Goal: Information Seeking & Learning: Learn about a topic

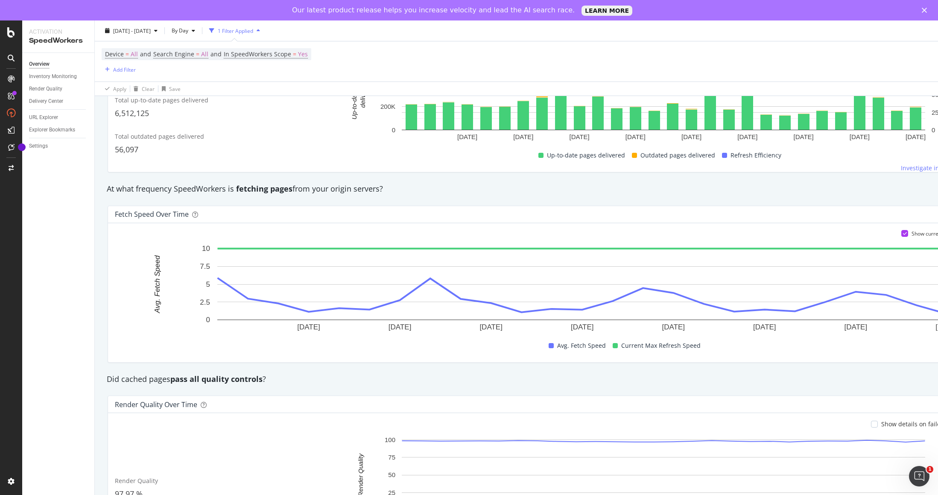
scroll to position [498, 0]
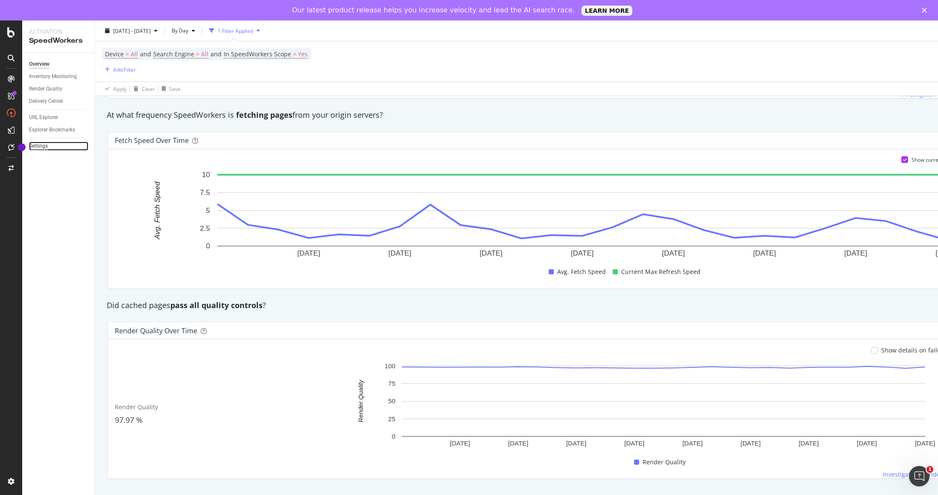
click at [37, 144] on div "Settings" at bounding box center [38, 146] width 19 height 9
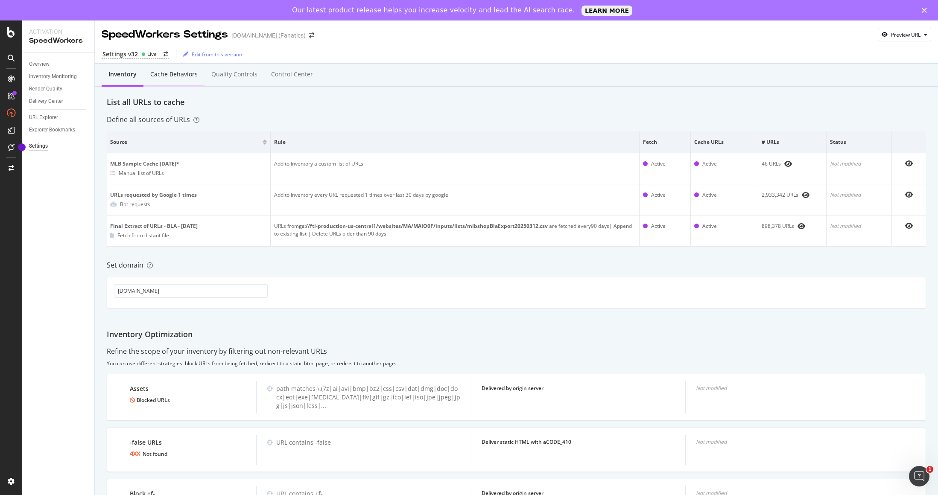
click at [189, 75] on div "Cache behaviors" at bounding box center [173, 74] width 47 height 9
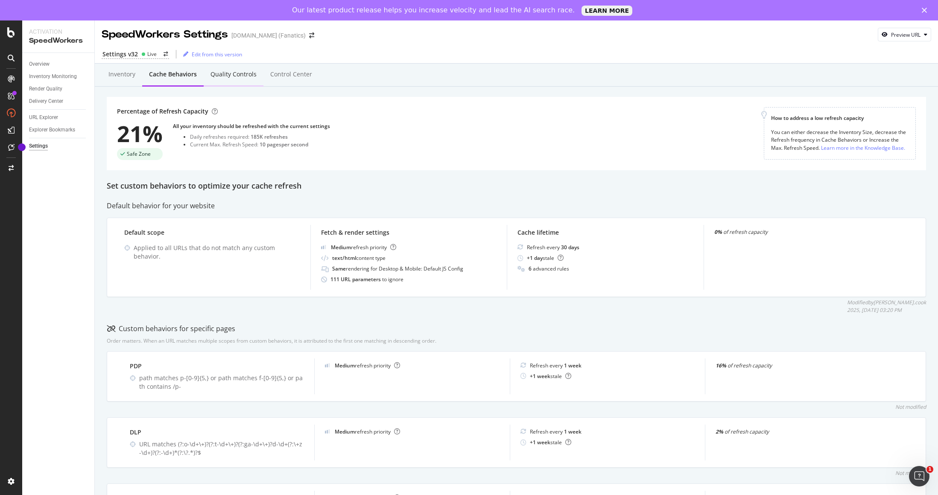
click at [219, 75] on div "Quality Controls" at bounding box center [233, 74] width 46 height 9
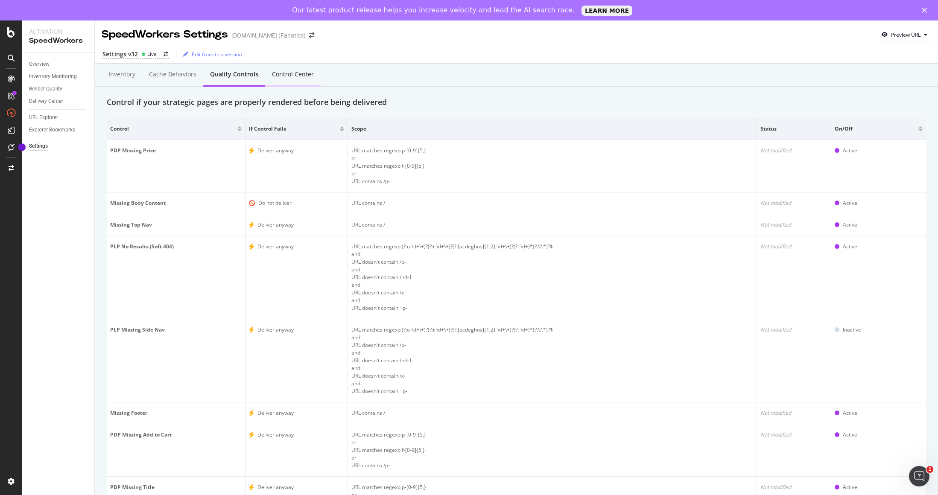
click at [285, 75] on div "Control Center" at bounding box center [293, 74] width 42 height 9
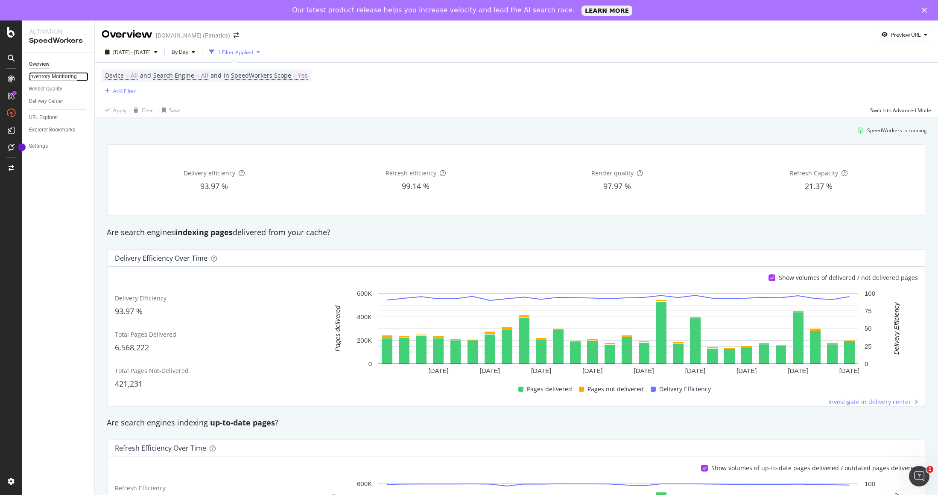
click at [57, 75] on div "Inventory Monitoring" at bounding box center [53, 76] width 48 height 9
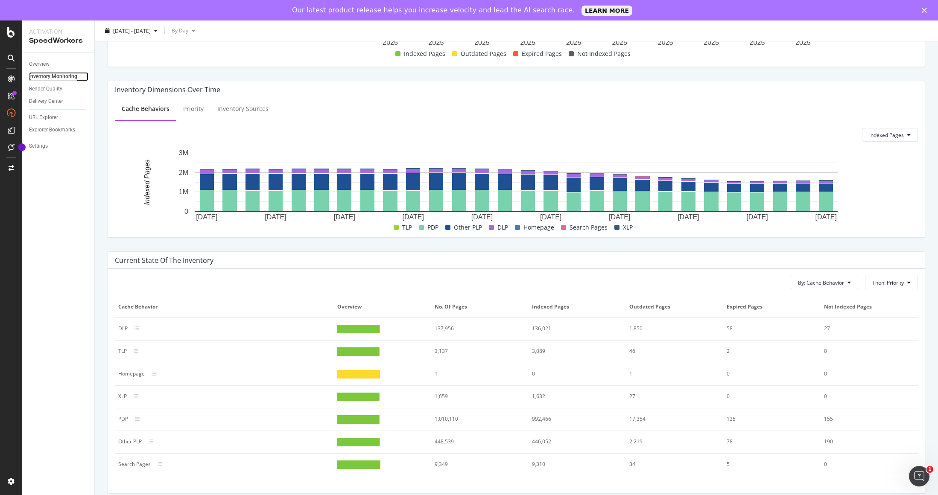
scroll to position [241, 0]
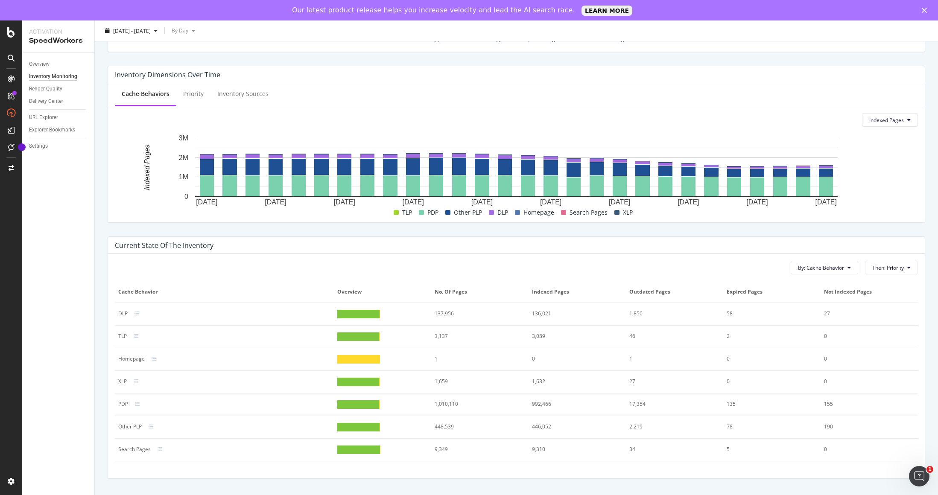
click at [132, 312] on div at bounding box center [229, 313] width 203 height 5
click at [141, 313] on div at bounding box center [142, 313] width 3 height 3
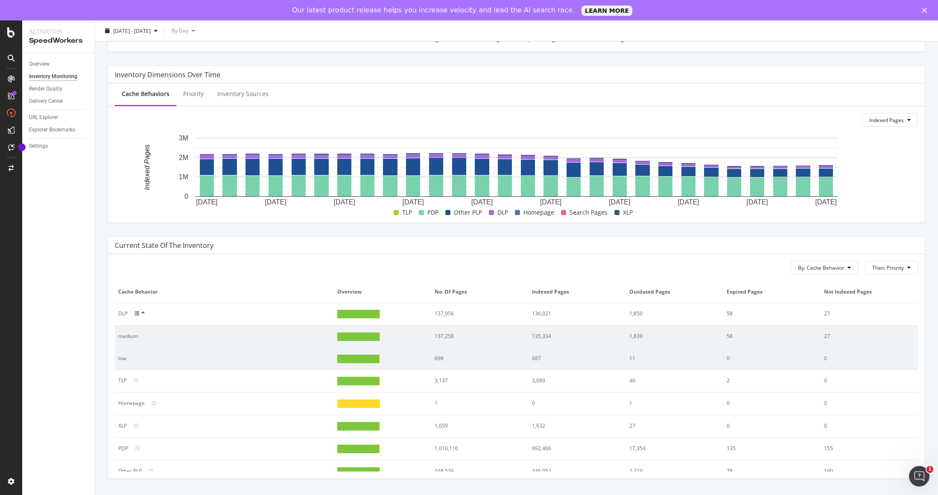
click at [140, 315] on div at bounding box center [142, 313] width 16 height 7
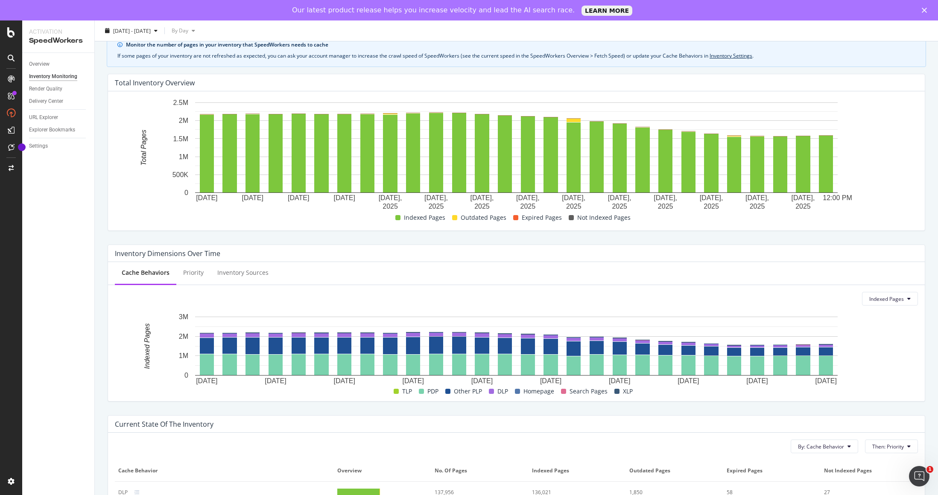
scroll to position [0, 0]
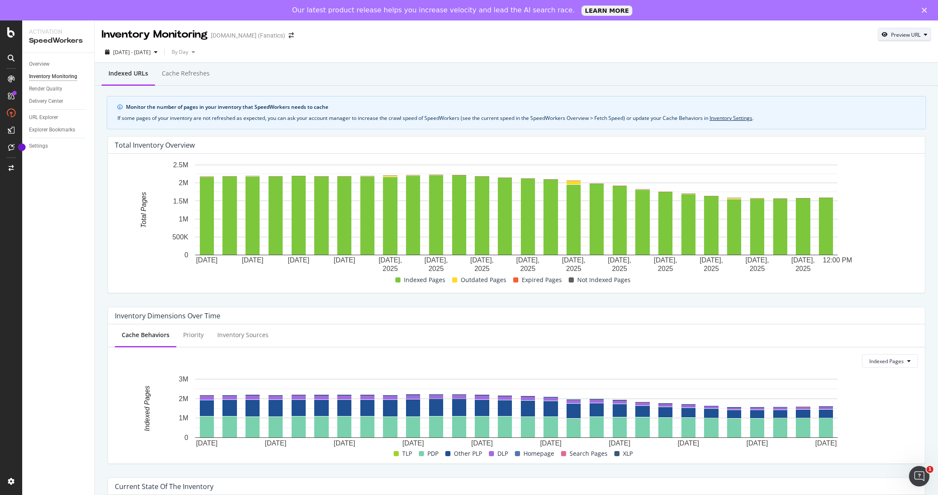
click at [907, 38] on div "Preview URL" at bounding box center [904, 35] width 53 height 12
click at [866, 73] on input "url" at bounding box center [878, 74] width 93 height 15
paste input "[URL][DOMAIN_NAME]"
type input "[URL][DOMAIN_NAME]"
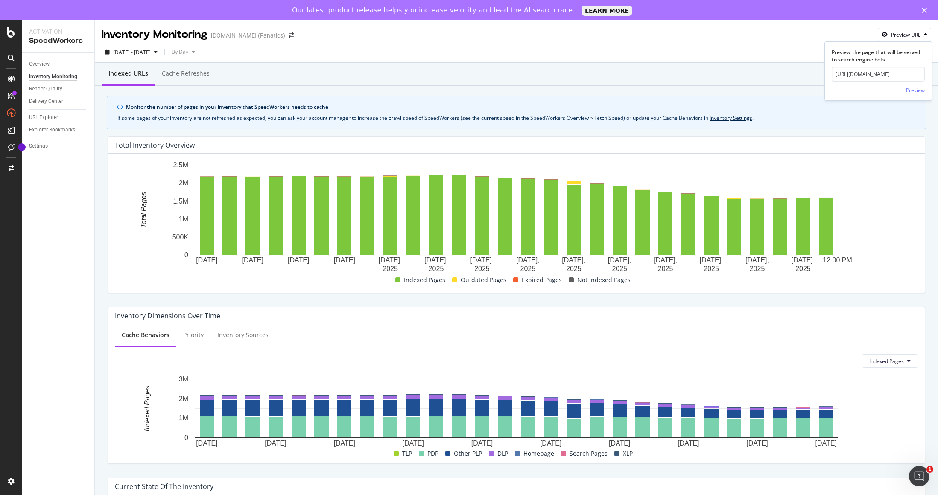
scroll to position [0, 0]
click at [910, 90] on div "Preview" at bounding box center [915, 90] width 19 height 7
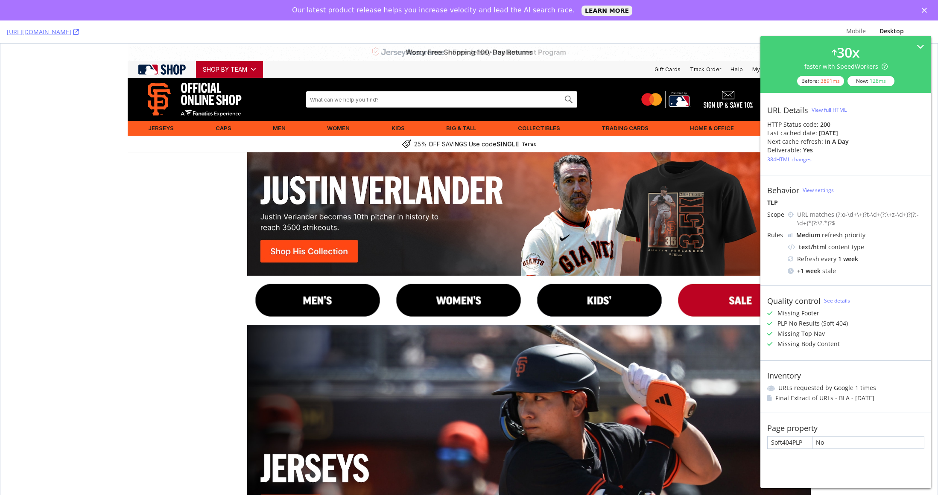
click at [343, 304] on img at bounding box center [317, 301] width 141 height 50
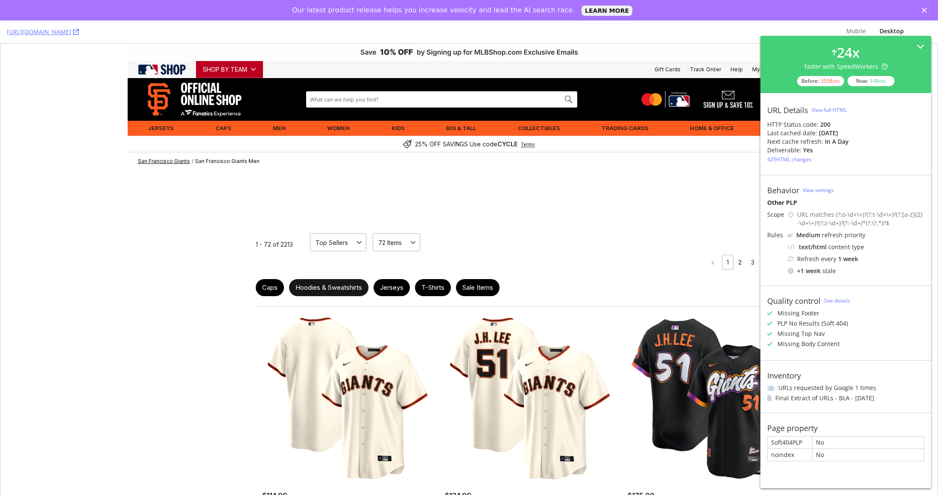
click at [315, 287] on link "Hoodies & Sweatshirts" at bounding box center [328, 287] width 79 height 17
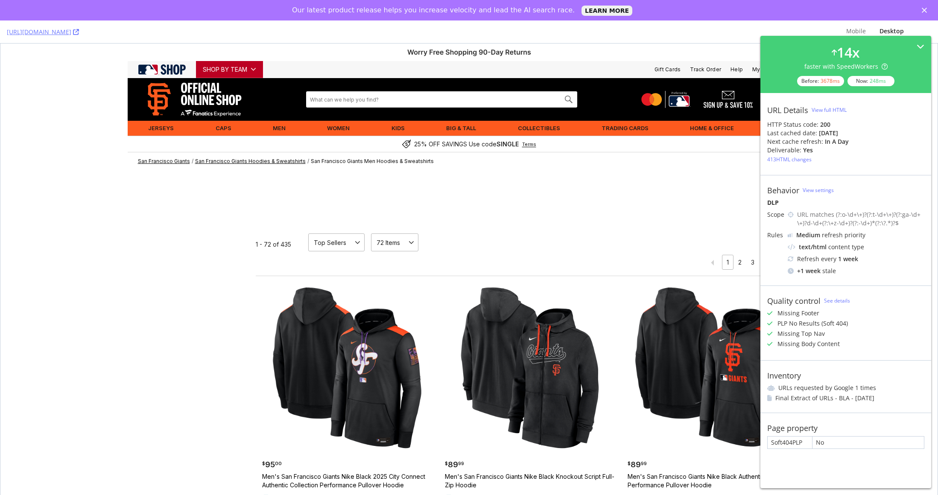
click at [173, 162] on link "San Francisco Giants" at bounding box center [164, 161] width 52 height 6
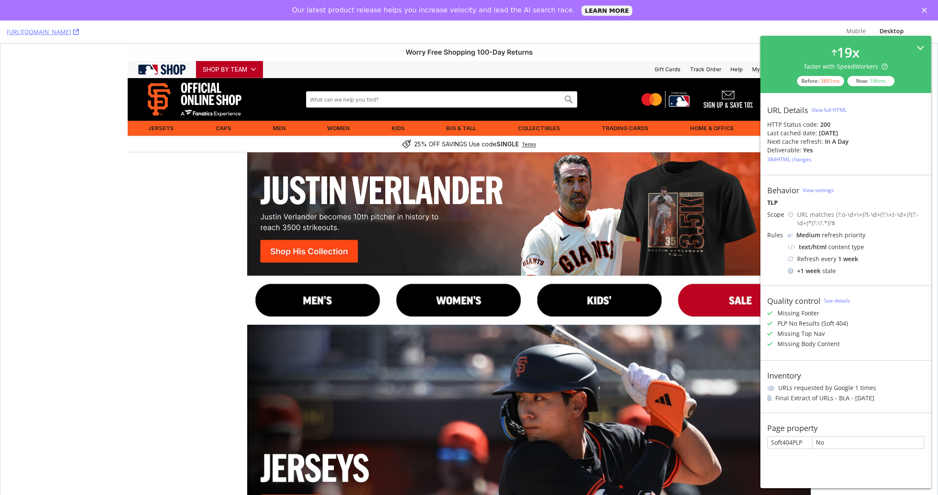
click at [923, 45] on icon at bounding box center [921, 48] width 8 height 8
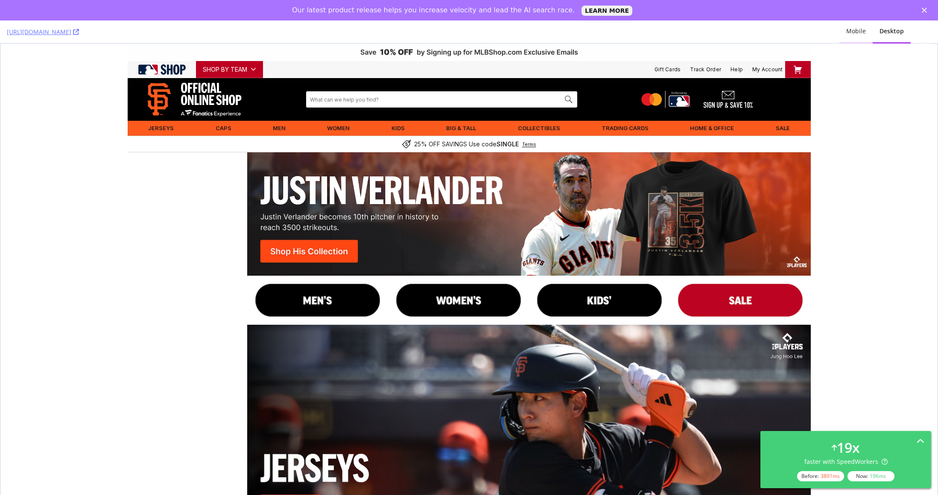
click at [856, 32] on div "Mobile" at bounding box center [856, 31] width 20 height 9
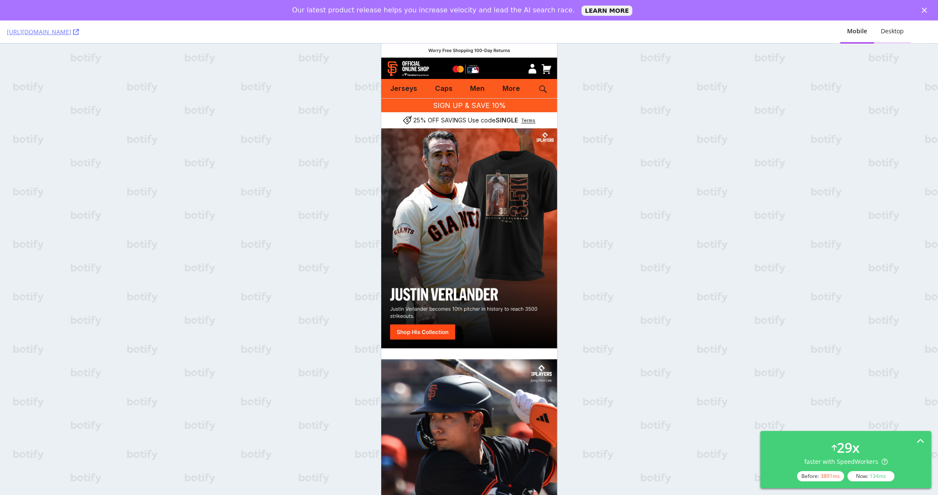
click at [898, 32] on div "Desktop" at bounding box center [892, 31] width 23 height 9
